Goal: Information Seeking & Learning: Find specific fact

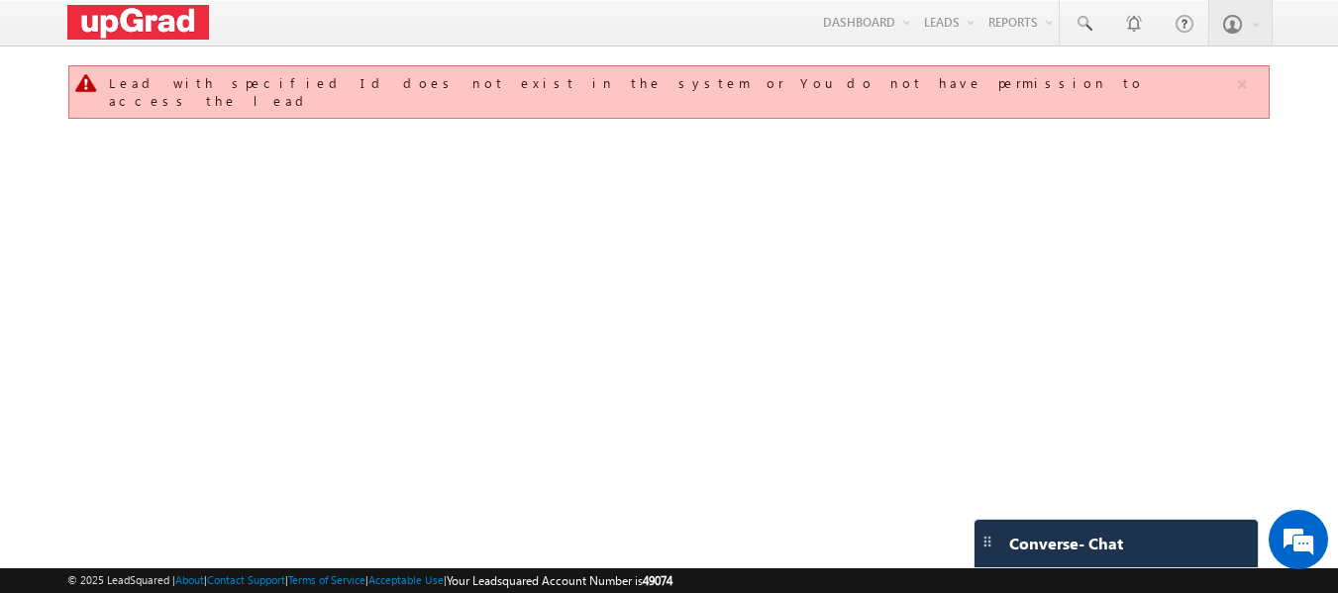
drag, startPoint x: 1226, startPoint y: 0, endPoint x: 779, endPoint y: 260, distance: 517.1
click at [779, 260] on div "Lead with specified Id does not exist in the system or You do not have permissi…" at bounding box center [669, 311] width 1204 height 495
click at [1071, 9] on link at bounding box center [1084, 23] width 48 height 46
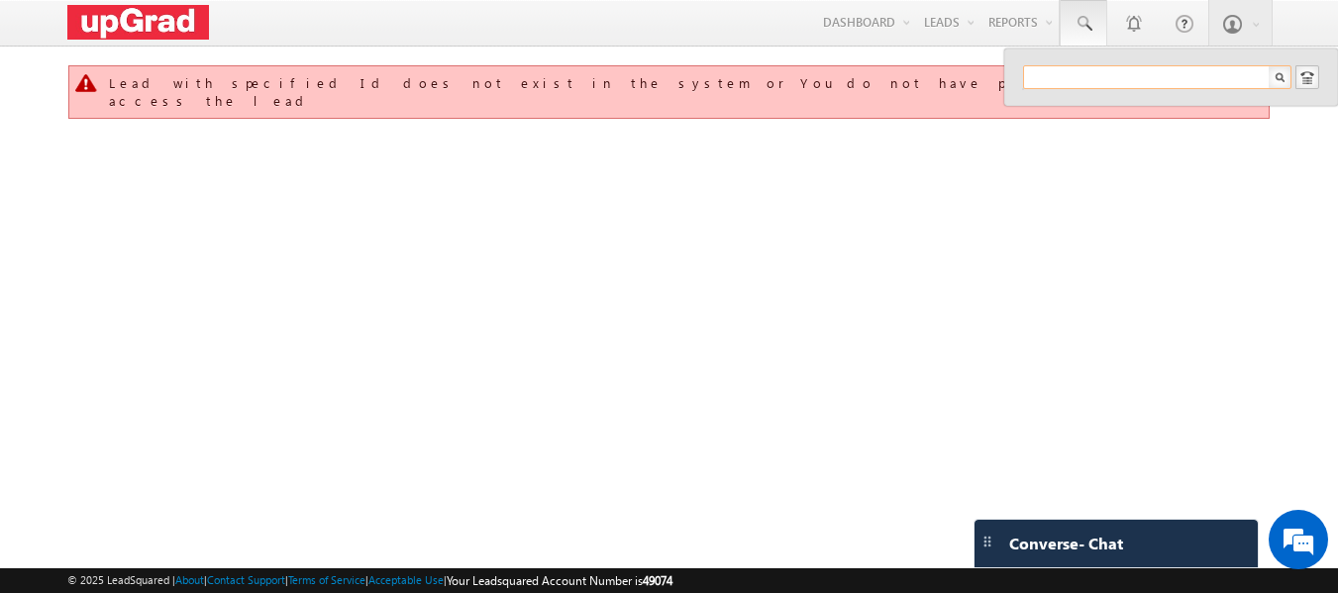
paste input "shiteshkumarsharma@gmail.com -120000"
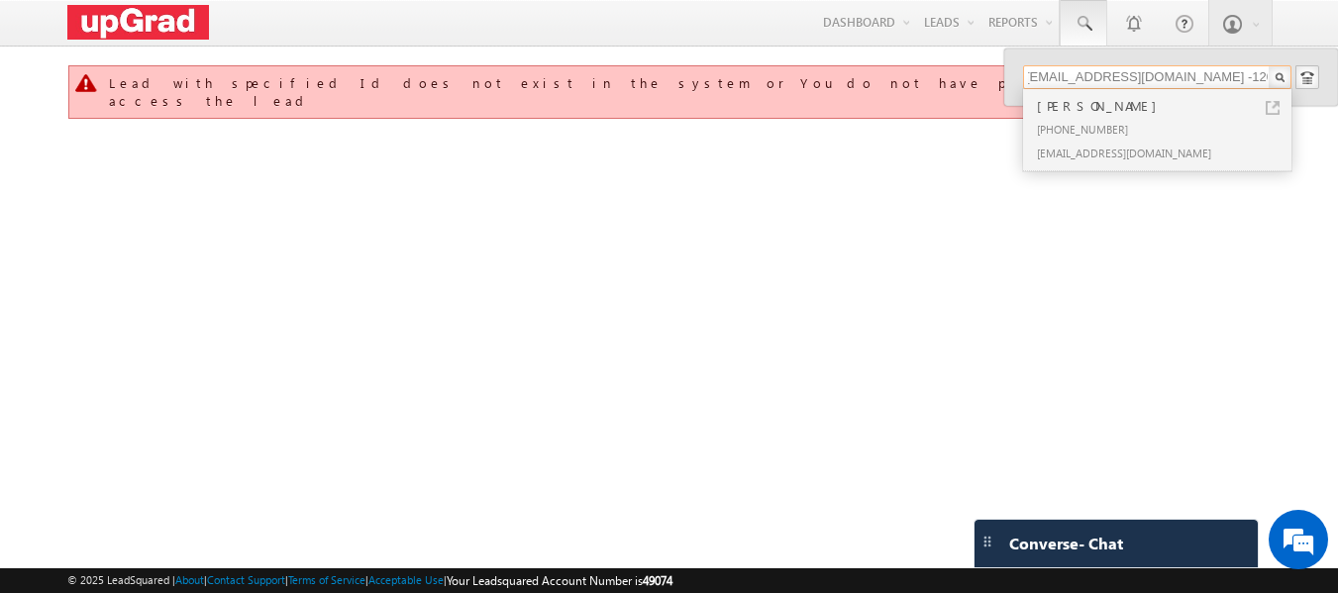
type input "shiteshkumarsharma@gmail.com -120000"
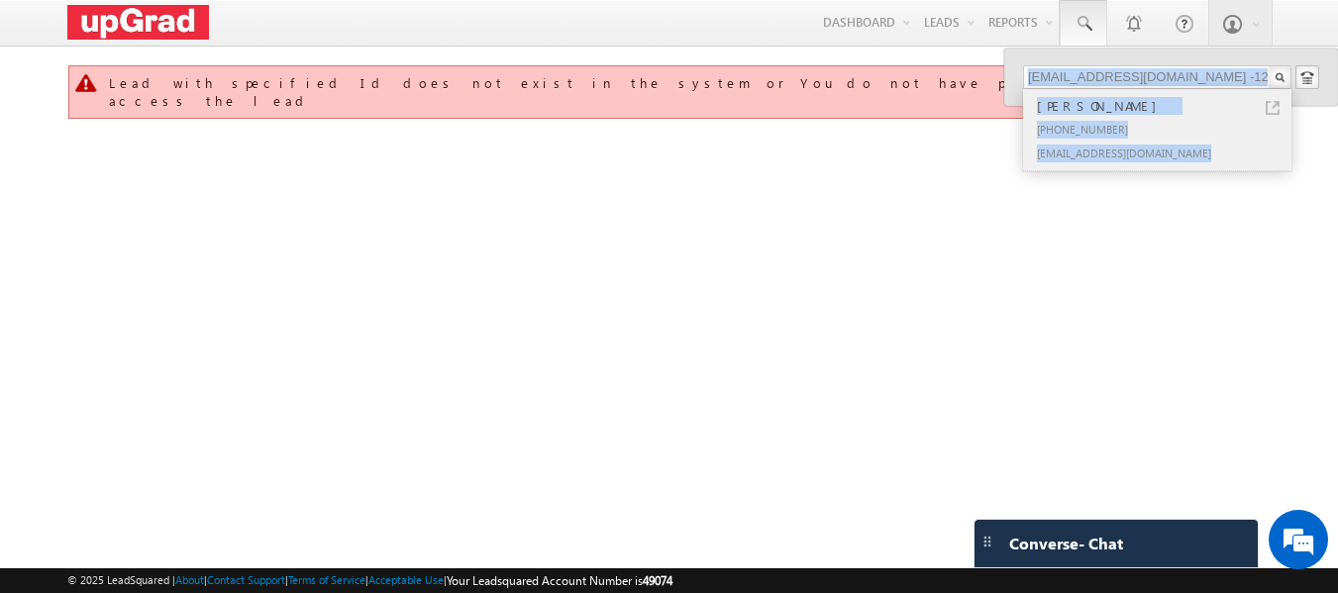
copy div "Shitesh kumar Sharma +91-7549030315 shiteshkumarsharma@gmail.com"
drag, startPoint x: 1021, startPoint y: 98, endPoint x: 1200, endPoint y: 150, distance: 186.5
click at [1200, 106] on div "shiteshkumarsharma@gmail.com -120000 Shitesh kumar Sharma +91-7549030315 shites…" at bounding box center [1171, 77] width 334 height 57
click at [1026, 103] on div "Shitesh kumar Sharma +91-7549030315 shiteshkumarsharma@gmail.com" at bounding box center [1155, 129] width 265 height 81
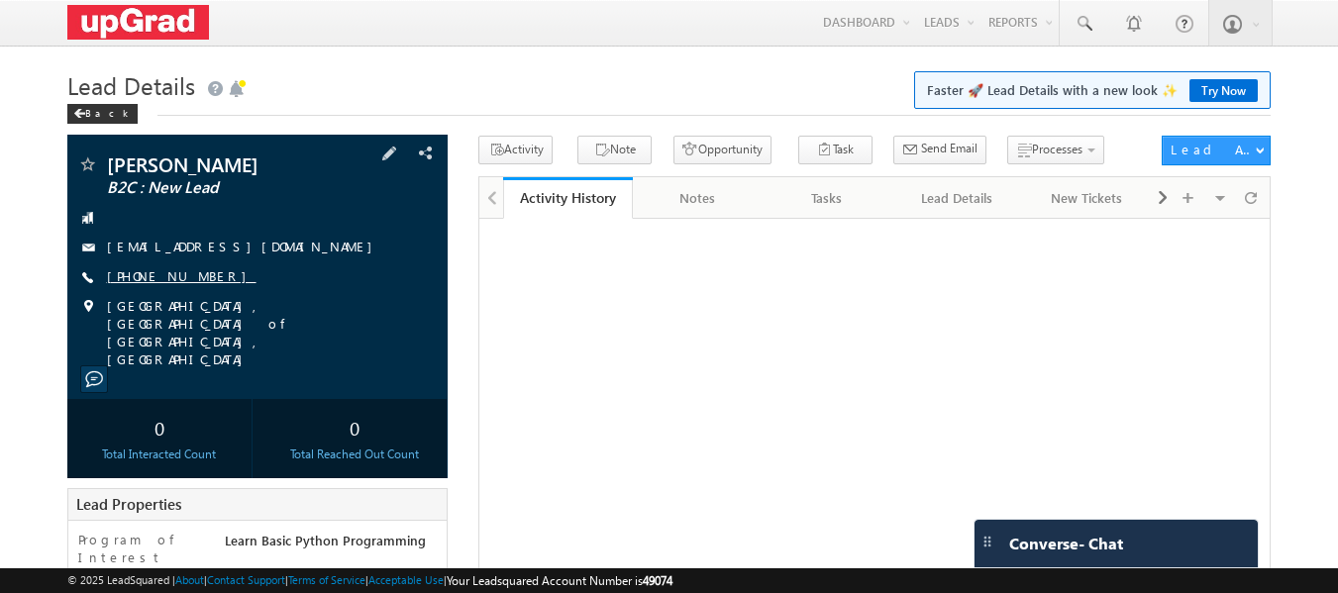
click at [134, 273] on link "+91-8146366621" at bounding box center [182, 275] width 150 height 17
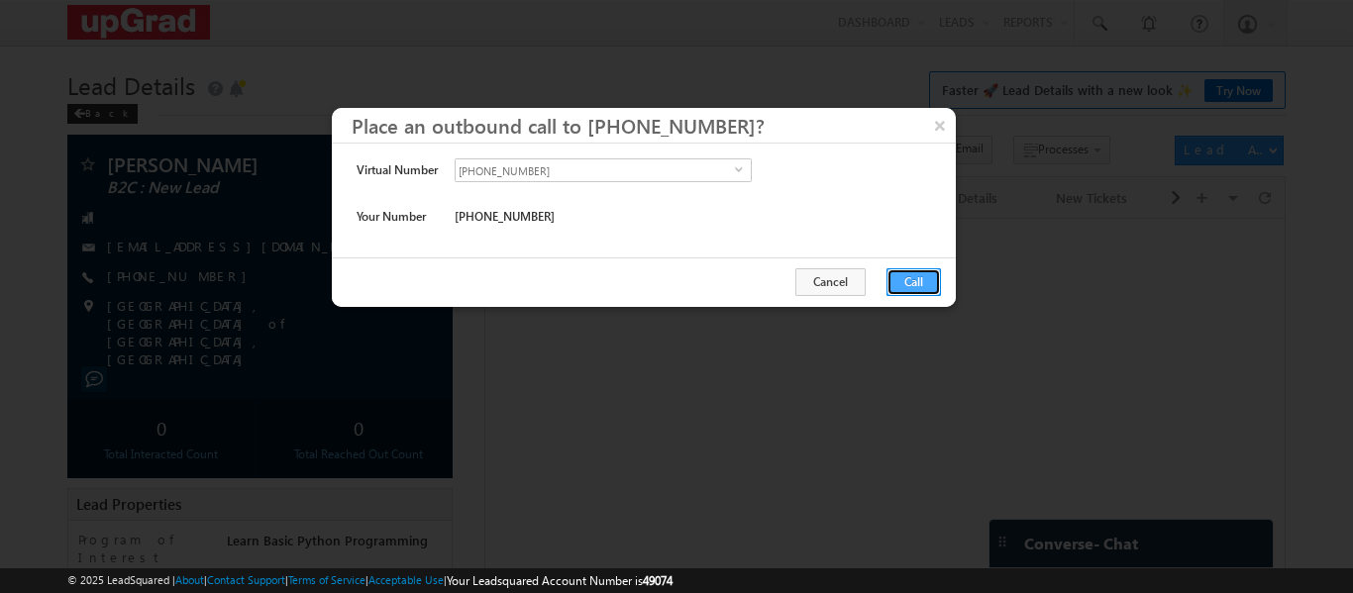
click at [911, 273] on button "Call" at bounding box center [913, 282] width 54 height 28
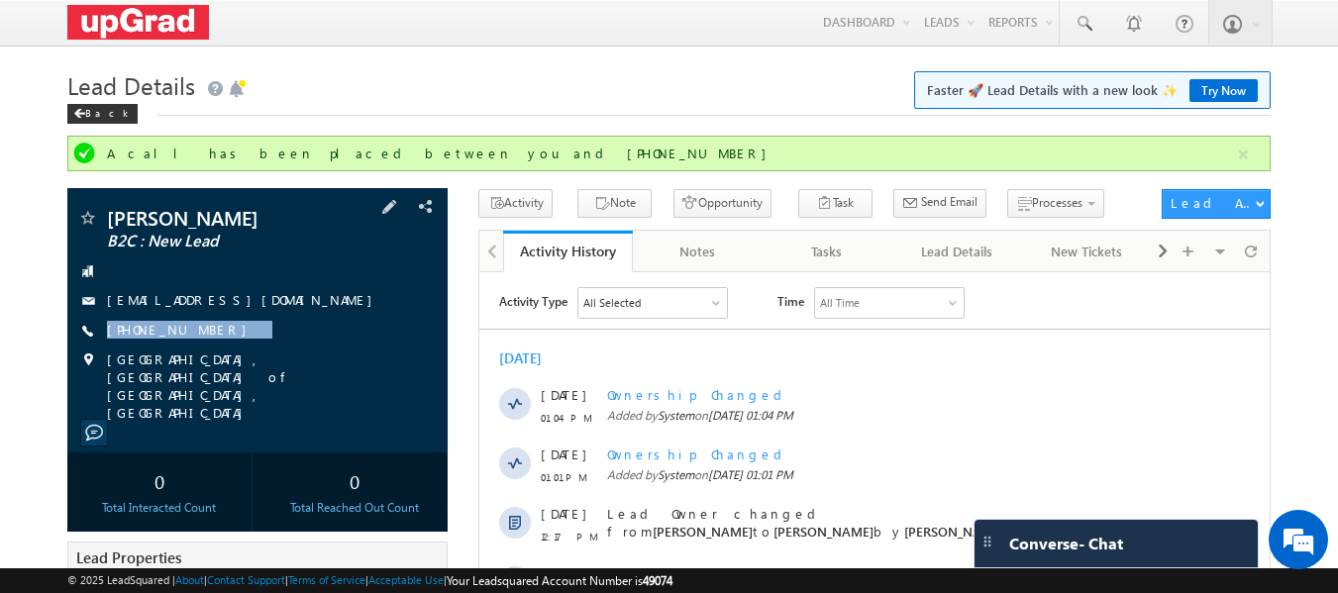
drag, startPoint x: 240, startPoint y: 323, endPoint x: 191, endPoint y: 343, distance: 52.4
click at [191, 343] on div "Shubham Agarwal B2C : New Lead 8146366621@ugnoemail.com +91-8146366621" at bounding box center [257, 315] width 361 height 214
copy div "+91-8146366621"
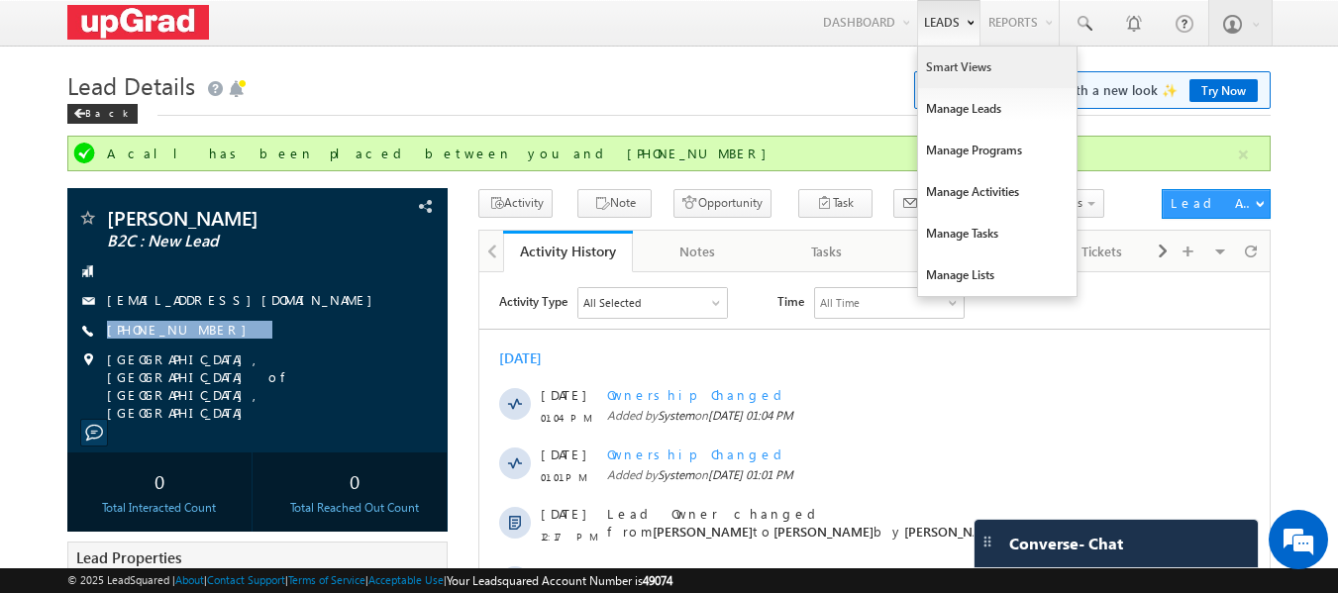
click at [950, 66] on link "Smart Views" at bounding box center [997, 68] width 158 height 42
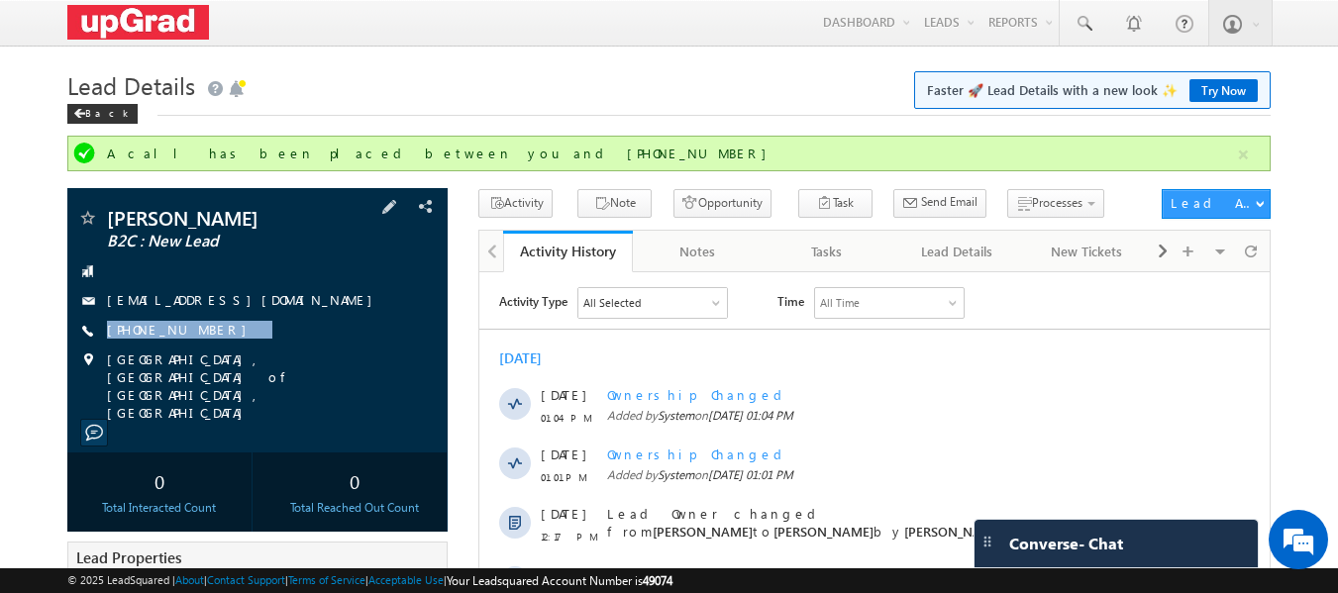
scroll to position [234, 0]
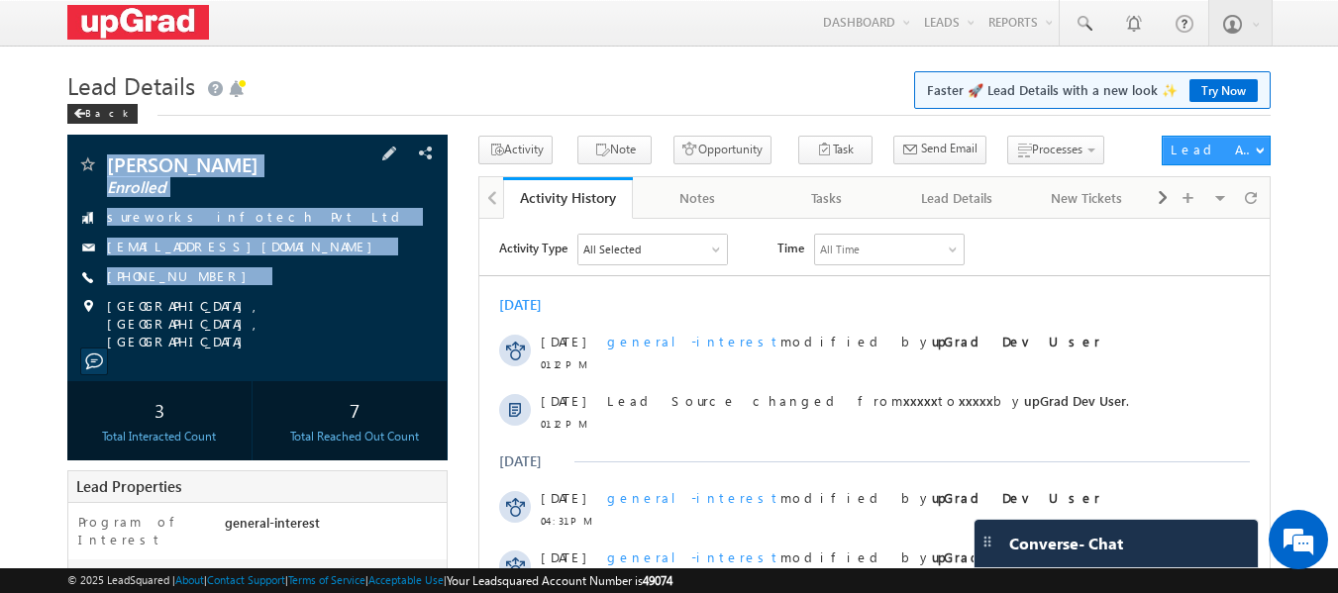
drag, startPoint x: 106, startPoint y: 143, endPoint x: 276, endPoint y: 258, distance: 205.5
click at [307, 301] on div "Shitesh kumar Sharma Enrolled sureworks infotech Pvt Ltd shiteshkumarsharma@gma…" at bounding box center [257, 258] width 381 height 247
click at [312, 212] on div "sureworks infotech Pvt Ltd" at bounding box center [257, 218] width 361 height 20
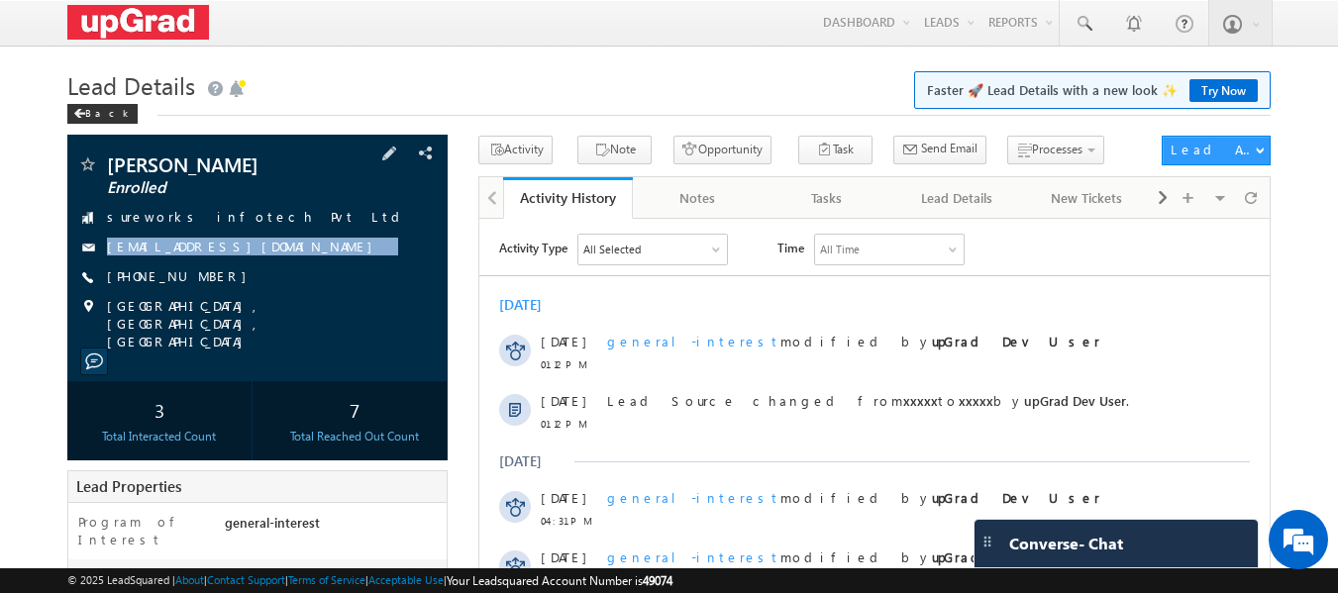
copy div "shiteshkumarsharma@gmail.com"
drag, startPoint x: 314, startPoint y: 253, endPoint x: 230, endPoint y: 270, distance: 86.1
click at [224, 271] on div "Shitesh kumar Sharma Enrolled sureworks infotech Pvt Ltd shiteshkumarsharma@gma…" at bounding box center [257, 253] width 361 height 196
click at [310, 230] on div "Shitesh kumar Sharma Enrolled sureworks infotech Pvt Ltd shiteshkumarsharma@gma…" at bounding box center [257, 253] width 361 height 196
drag, startPoint x: 343, startPoint y: 239, endPoint x: 299, endPoint y: 280, distance: 60.2
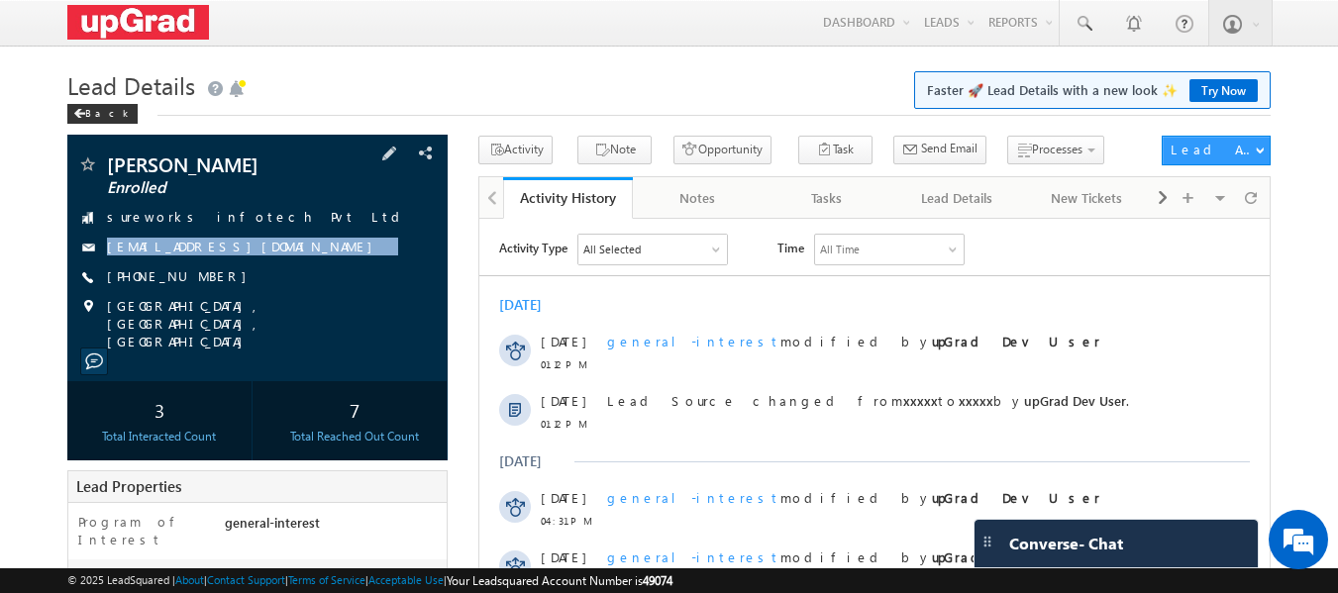
click at [299, 280] on div "Shitesh kumar Sharma Enrolled sureworks infotech Pvt Ltd shiteshkumarsharma@gma…" at bounding box center [257, 253] width 361 height 196
copy div "shiteshkumarsharma@gmail.com"
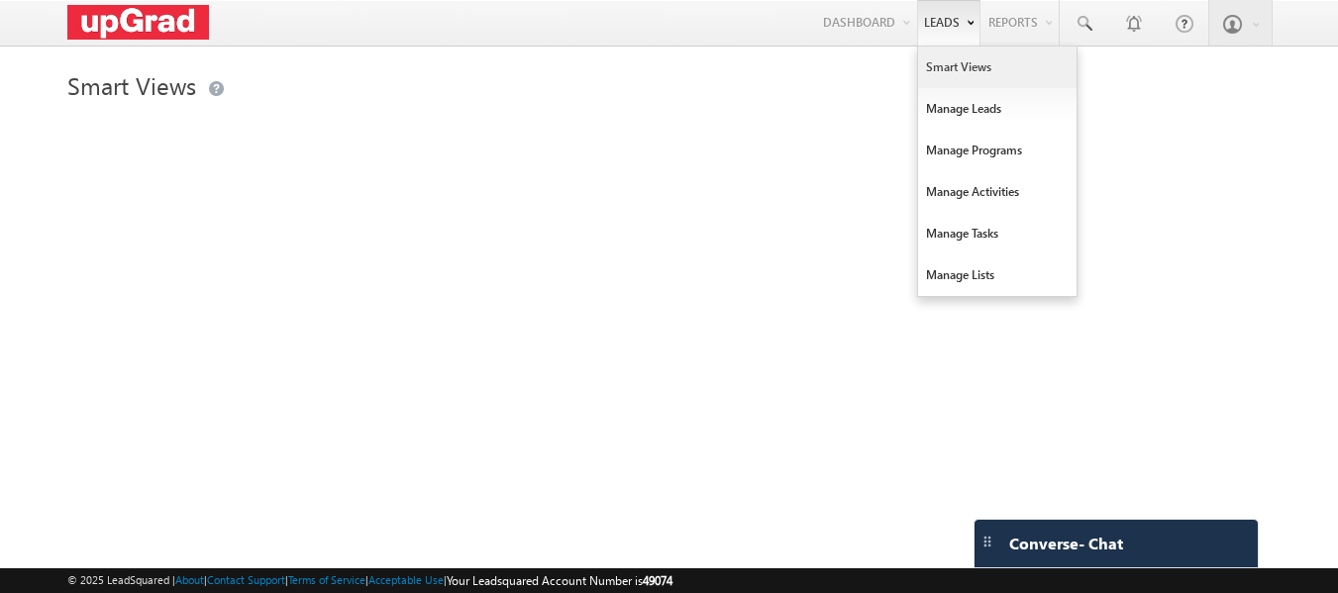
click at [977, 66] on link "Smart Views" at bounding box center [997, 68] width 158 height 42
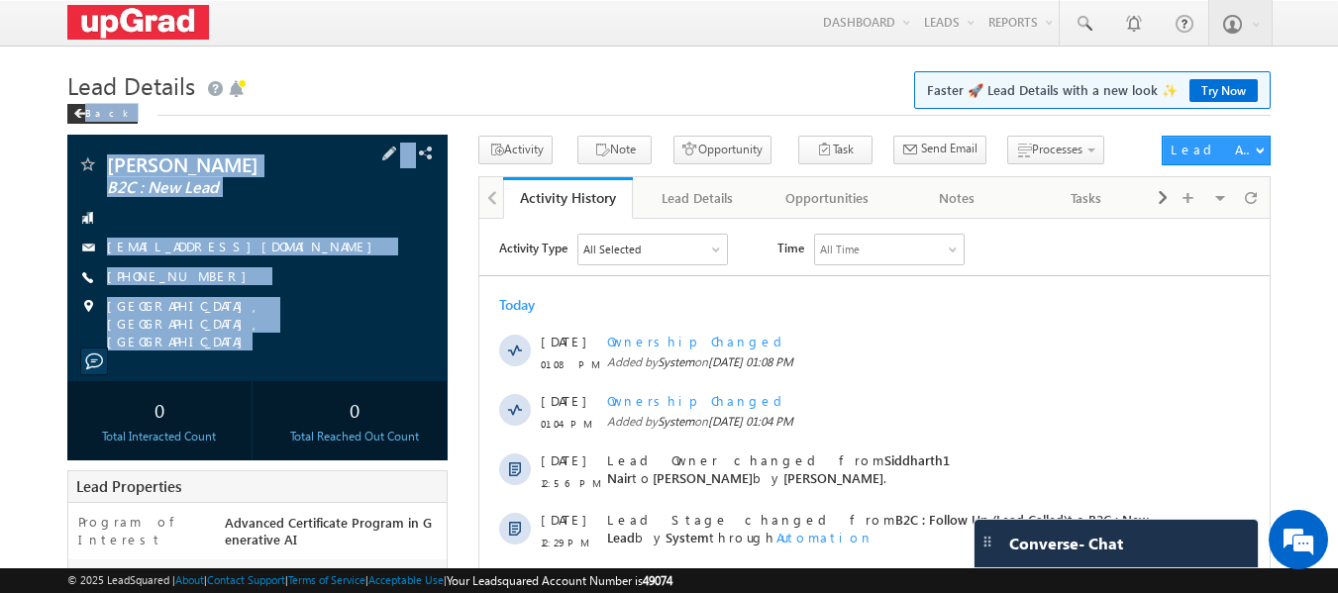
copy div "Back [PERSON_NAME] B2C : New Lead [EMAIL_ADDRESS][DOMAIN_NAME] [PHONE_NUMBER] […"
drag, startPoint x: 94, startPoint y: 135, endPoint x: 311, endPoint y: 357, distance: 310.3
click at [311, 357] on div "Lead Details Faster 🚀 Lead Details with a new look ✨ Try Now Back [PERSON_NAME]…" at bounding box center [669, 566] width 1204 height 1005
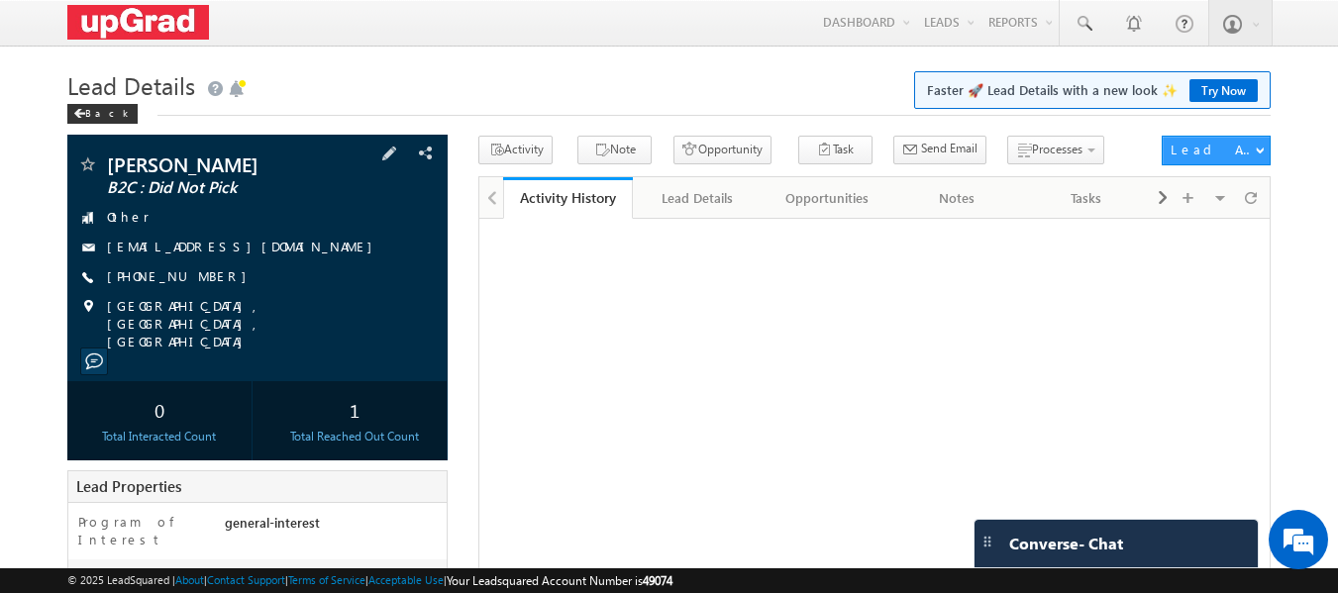
drag, startPoint x: 91, startPoint y: 140, endPoint x: 183, endPoint y: 239, distance: 135.3
click at [365, 363] on div "[PERSON_NAME] B2C : Did Not Pick Other [EMAIL_ADDRESS][DOMAIN_NAME]" at bounding box center [257, 298] width 381 height 326
copy div "[PERSON_NAME] B2C : Did Not Pick Other [EMAIL_ADDRESS][DOMAIN_NAME] [PHONE_NUMB…"
